Goal: Task Accomplishment & Management: Complete application form

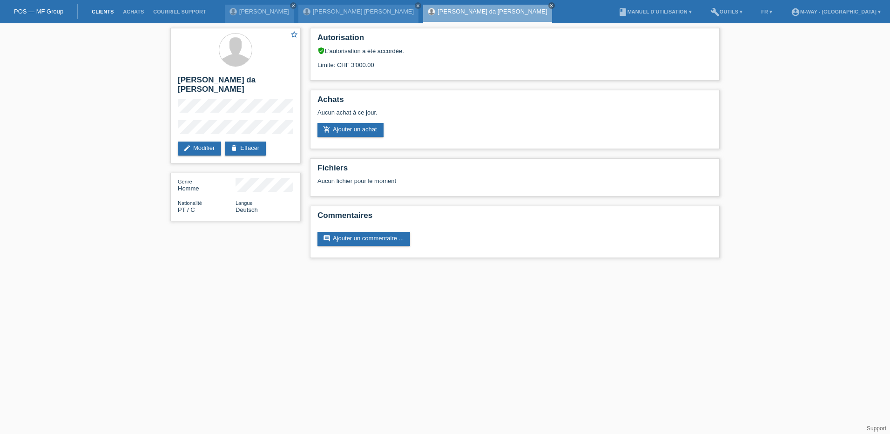
click at [103, 11] on link "Clients" at bounding box center [102, 12] width 31 height 6
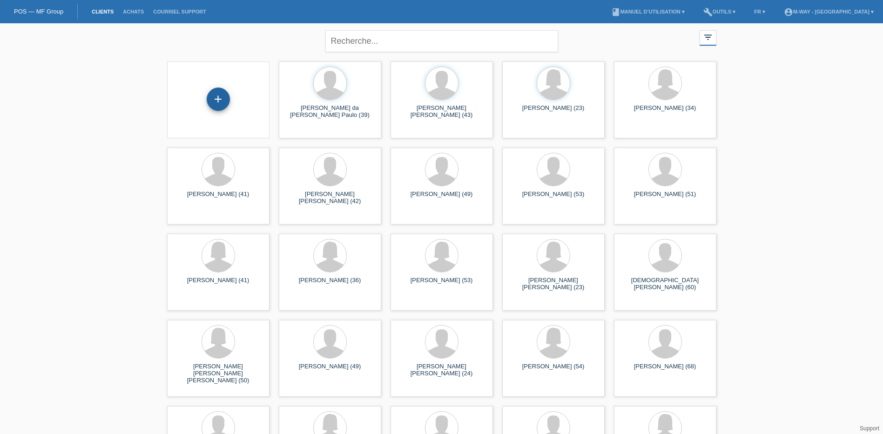
click at [221, 100] on div "+" at bounding box center [218, 99] width 23 height 23
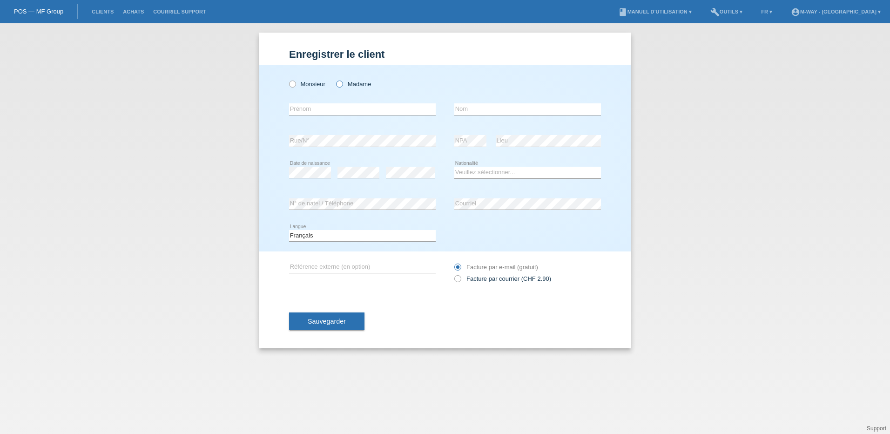
click at [335, 79] on icon at bounding box center [335, 79] width 0 height 0
click at [341, 85] on input "Madame" at bounding box center [339, 84] width 6 height 6
radio input "true"
click at [338, 106] on input "text" at bounding box center [362, 109] width 147 height 12
type input "Corine"
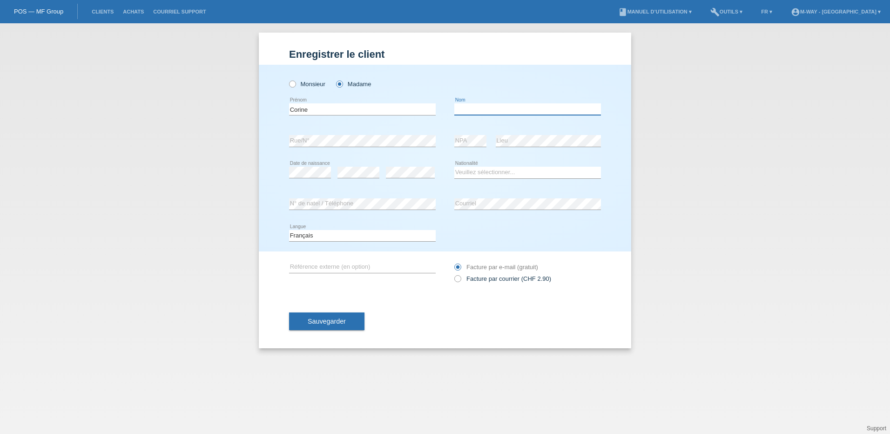
click at [485, 110] on input "text" at bounding box center [527, 109] width 147 height 12
type input "Duc"
click at [423, 166] on div "error" at bounding box center [410, 173] width 49 height 32
click at [478, 172] on select "Veuillez sélectionner... Suisse Allemagne Autriche Liechtenstein ------------ A…" at bounding box center [527, 172] width 147 height 11
select select "CH"
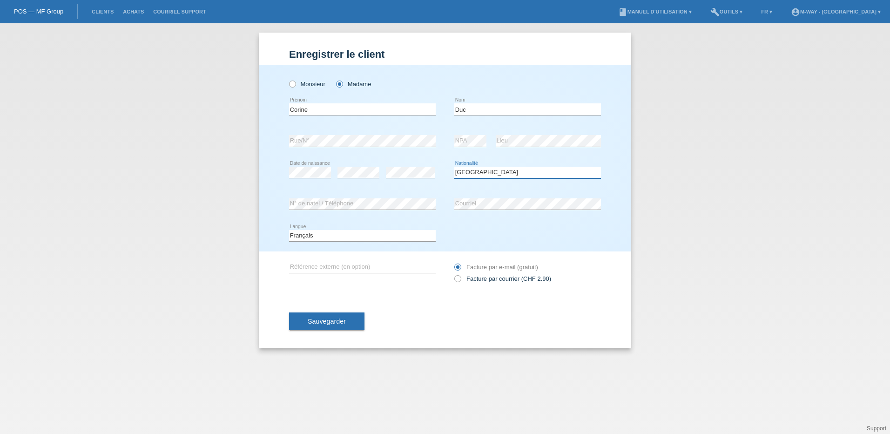
click at [454, 167] on select "Veuillez sélectionner... Suisse Allemagne Autriche Liechtenstein ------------ A…" at bounding box center [527, 172] width 147 height 11
click at [332, 322] on span "Sauvegarder" at bounding box center [327, 320] width 38 height 7
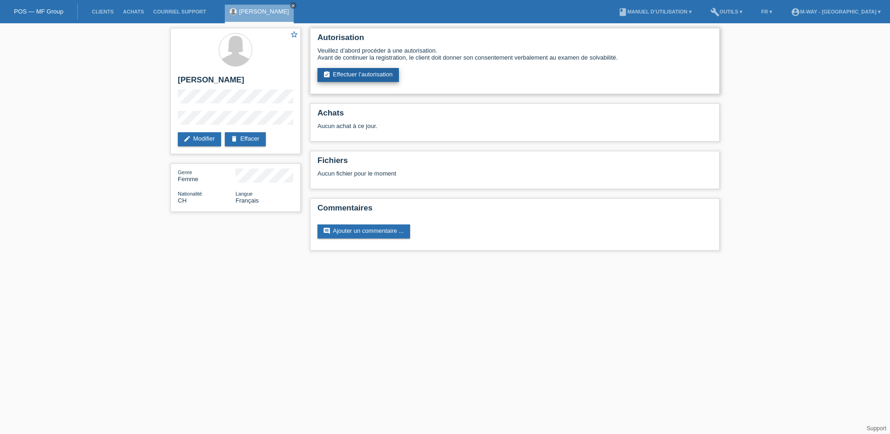
click at [346, 69] on link "assignment_turned_in Effectuer l’autorisation" at bounding box center [357, 75] width 81 height 14
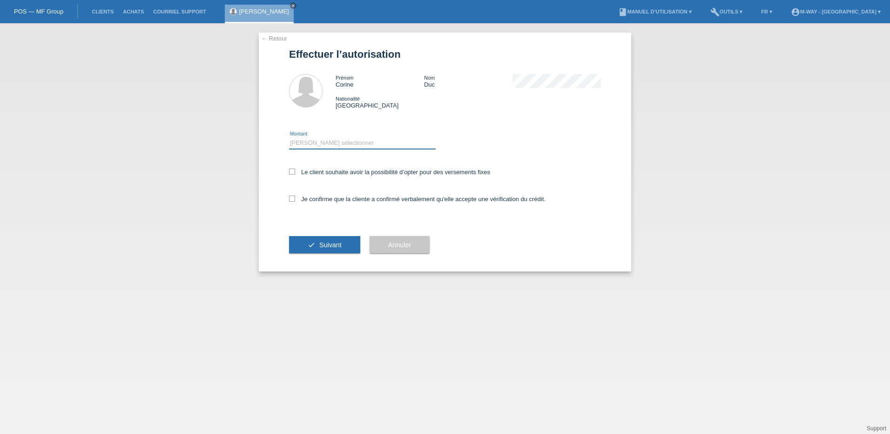
click at [312, 141] on select "Veuillez sélectionner CHF 1.00 - CHF 499.00 CHF 500.00 - CHF 1'999.00 CHF 2'000…" at bounding box center [362, 142] width 147 height 11
select select "3"
click at [289, 137] on select "Veuillez sélectionner CHF 1.00 - CHF 499.00 CHF 500.00 - CHF 1'999.00 CHF 2'000…" at bounding box center [362, 142] width 147 height 11
click at [290, 170] on icon at bounding box center [292, 171] width 6 height 6
click at [290, 170] on input "Le client souhaite avoir la possibilité d’opter pour des versements fixes" at bounding box center [292, 171] width 6 height 6
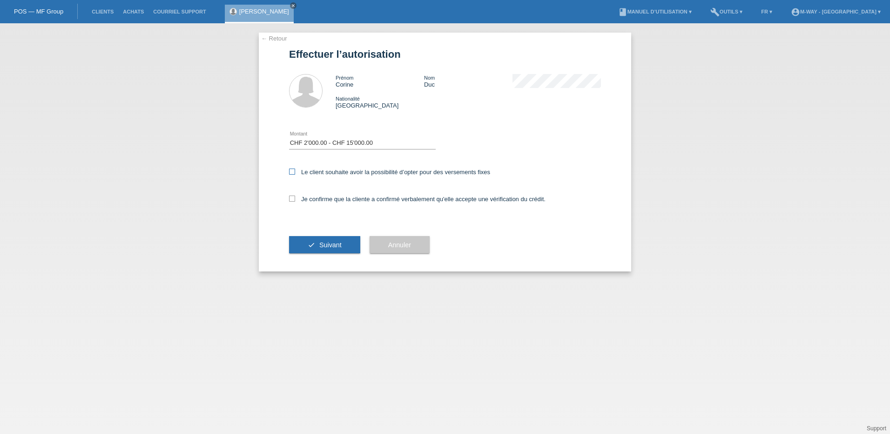
checkbox input "true"
drag, startPoint x: 292, startPoint y: 200, endPoint x: 313, endPoint y: 224, distance: 31.7
click at [292, 201] on icon at bounding box center [292, 198] width 6 height 6
click at [292, 201] on input "Je confirme que la cliente a confirmé verbalement qu'elle accepte une vérificat…" at bounding box center [292, 198] width 6 height 6
checkbox input "true"
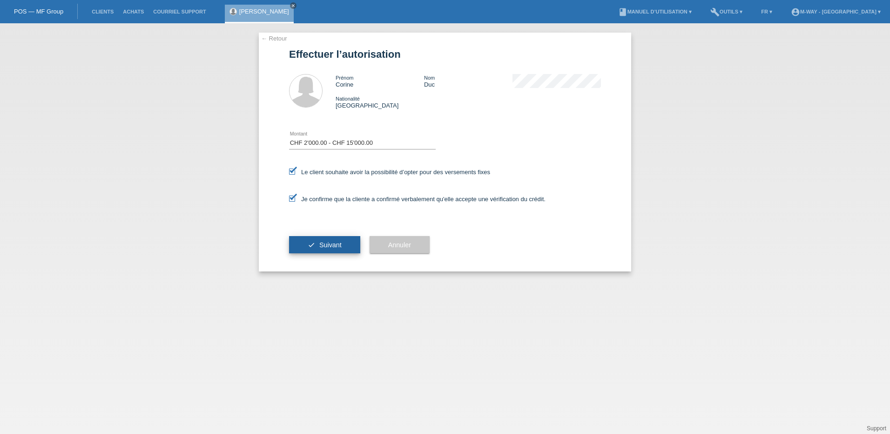
click at [327, 247] on span "Suivant" at bounding box center [330, 244] width 22 height 7
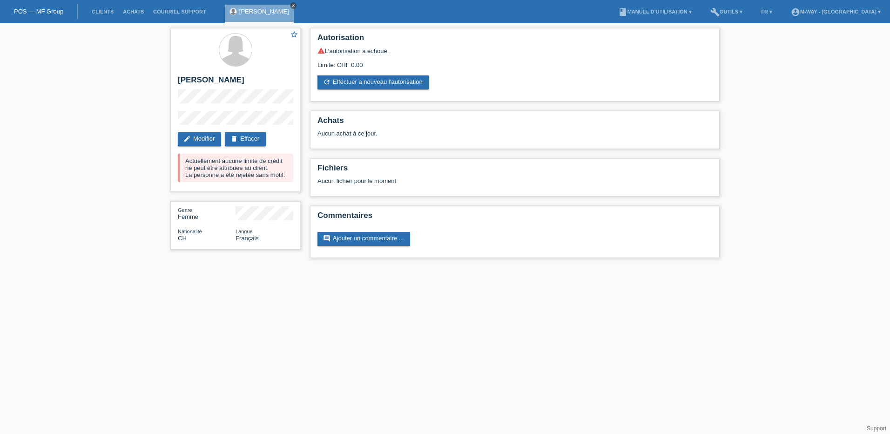
click at [291, 5] on icon "close" at bounding box center [293, 5] width 5 height 5
click at [102, 12] on link "Clients" at bounding box center [102, 12] width 31 height 6
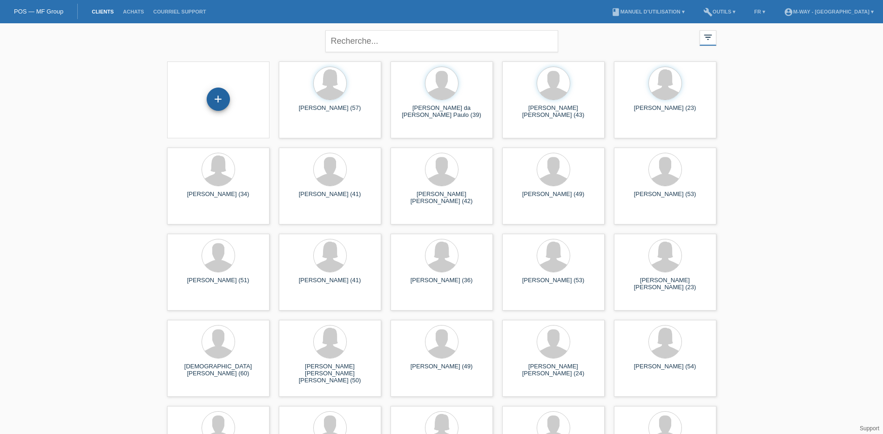
click at [214, 100] on div "+" at bounding box center [218, 99] width 23 height 23
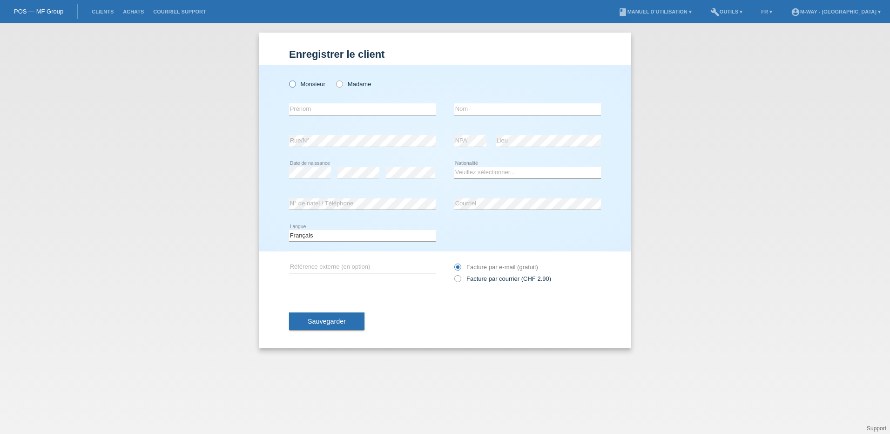
click at [288, 79] on icon at bounding box center [288, 79] width 0 height 0
click at [294, 87] on input "Monsieur" at bounding box center [292, 84] width 6 height 6
radio input "true"
click at [306, 105] on input "text" at bounding box center [362, 109] width 147 height 12
type input "Olivier"
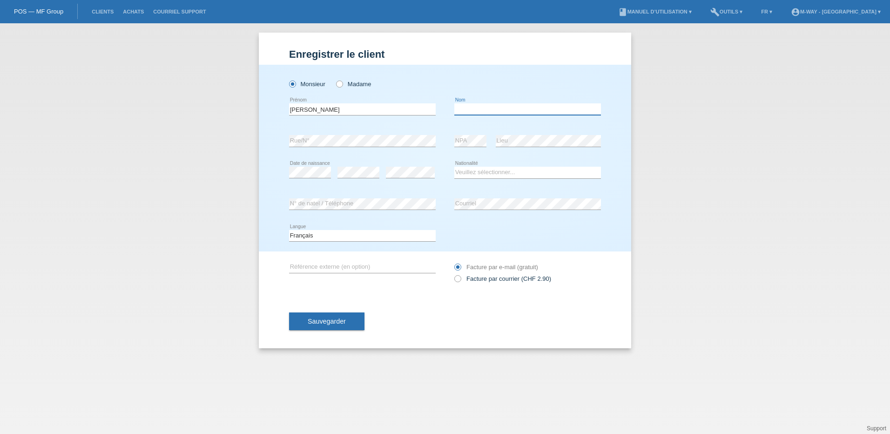
click at [472, 113] on input "text" at bounding box center [527, 109] width 147 height 12
type input "Barman"
click at [479, 174] on select "Veuillez sélectionner... Suisse Allemagne Autriche Liechtenstein ------------ A…" at bounding box center [527, 172] width 147 height 11
select select "CH"
click at [454, 167] on select "Veuillez sélectionner... Suisse Allemagne Autriche Liechtenstein ------------ A…" at bounding box center [527, 172] width 147 height 11
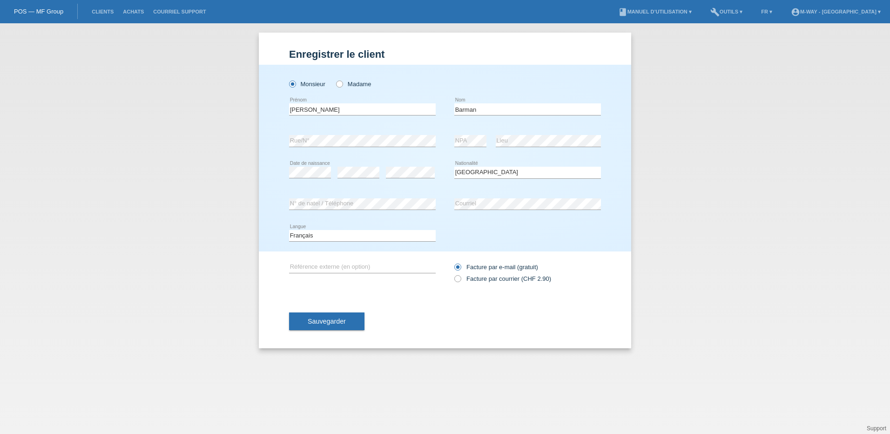
click at [344, 195] on div "error N° de natel / Téléphone" at bounding box center [362, 205] width 147 height 32
click at [319, 317] on span "Sauvegarder" at bounding box center [327, 320] width 38 height 7
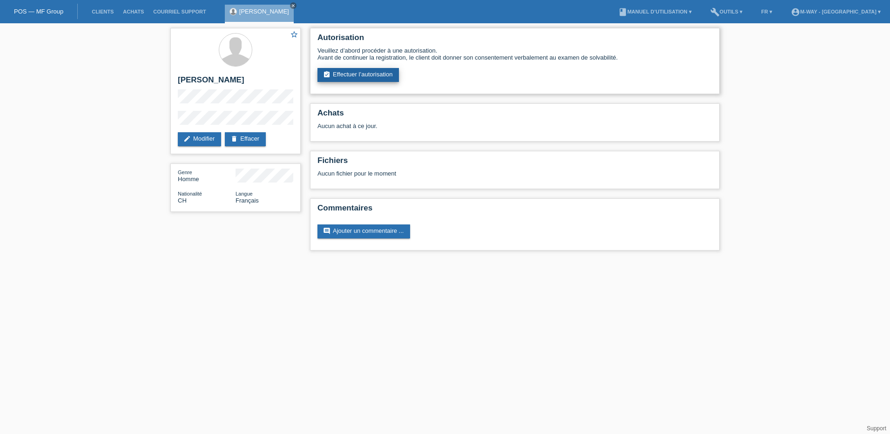
click at [360, 76] on link "assignment_turned_in Effectuer l’autorisation" at bounding box center [357, 75] width 81 height 14
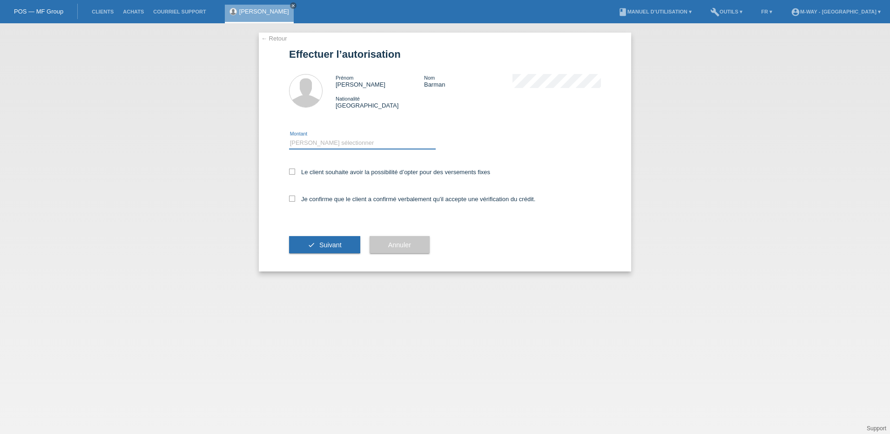
click at [332, 140] on select "Veuillez sélectionner CHF 1.00 - CHF 499.00 CHF 500.00 - CHF 1'999.00 CHF 2'000…" at bounding box center [362, 142] width 147 height 11
select select "3"
click at [289, 137] on select "Veuillez sélectionner CHF 1.00 - CHF 499.00 CHF 500.00 - CHF 1'999.00 CHF 2'000…" at bounding box center [362, 142] width 147 height 11
click at [292, 172] on icon at bounding box center [292, 171] width 6 height 6
click at [292, 172] on input "Le client souhaite avoir la possibilité d’opter pour des versements fixes" at bounding box center [292, 171] width 6 height 6
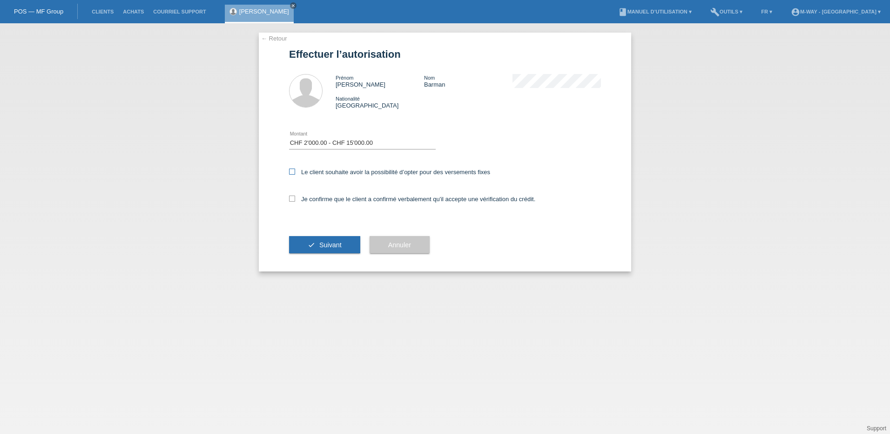
checkbox input "true"
click at [295, 199] on icon at bounding box center [292, 198] width 6 height 6
click at [295, 199] on input "Je confirme que le client a confirmé verbalement qu'il accepte une vérification…" at bounding box center [292, 198] width 6 height 6
checkbox input "true"
click at [327, 247] on span "Suivant" at bounding box center [330, 244] width 22 height 7
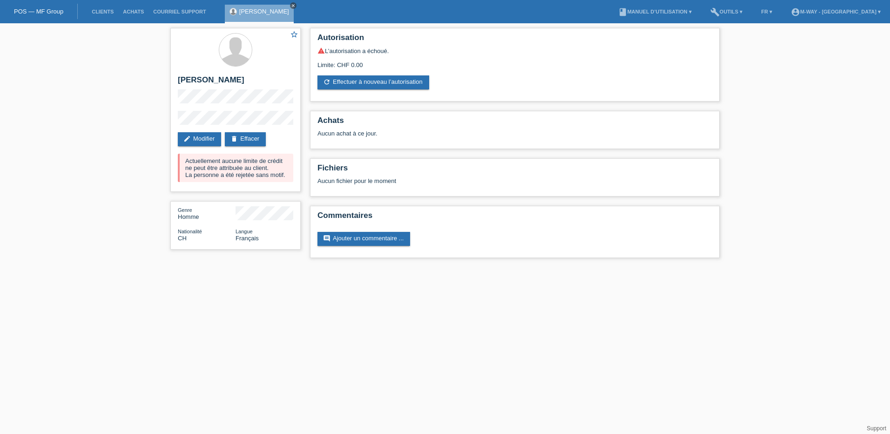
click at [291, 6] on icon "close" at bounding box center [293, 5] width 5 height 5
click at [103, 11] on link "Clients" at bounding box center [102, 12] width 31 height 6
